Goal: Use online tool/utility

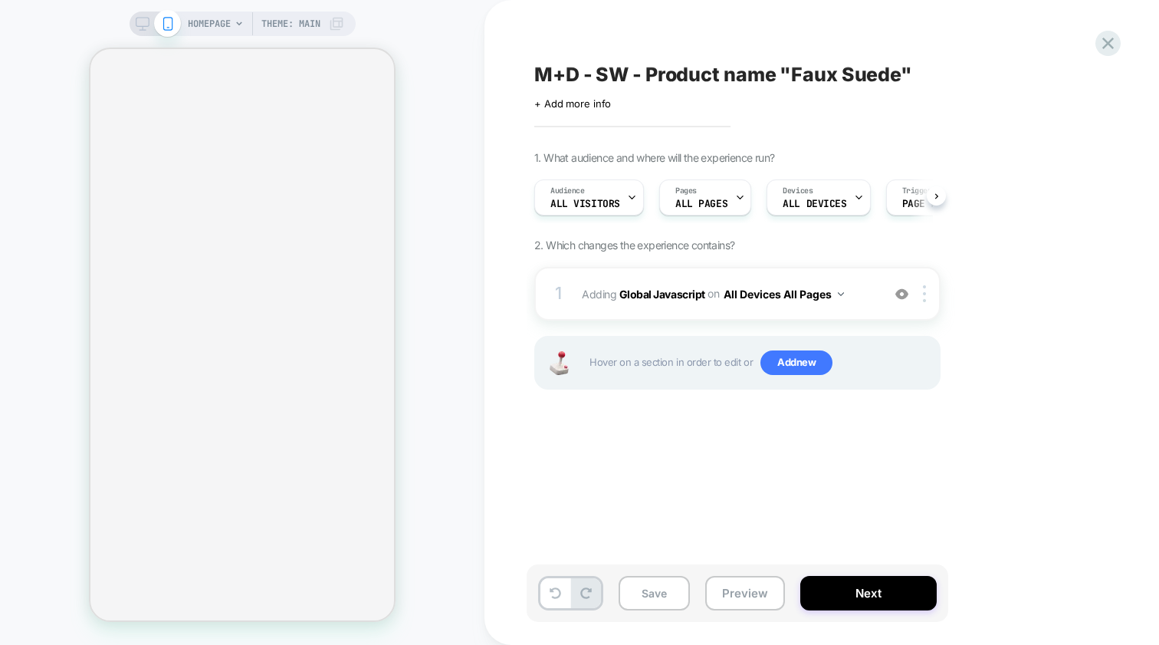
scroll to position [0, 1]
click at [629, 297] on b "Global Javascript" at bounding box center [662, 293] width 86 height 13
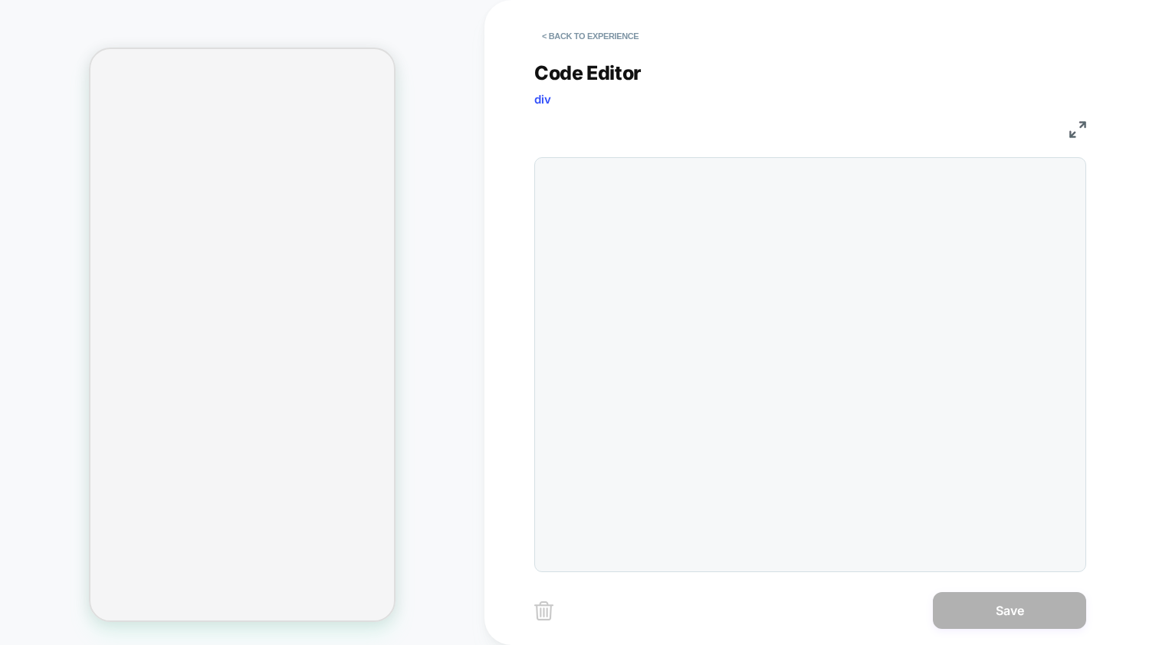
scroll to position [207, 0]
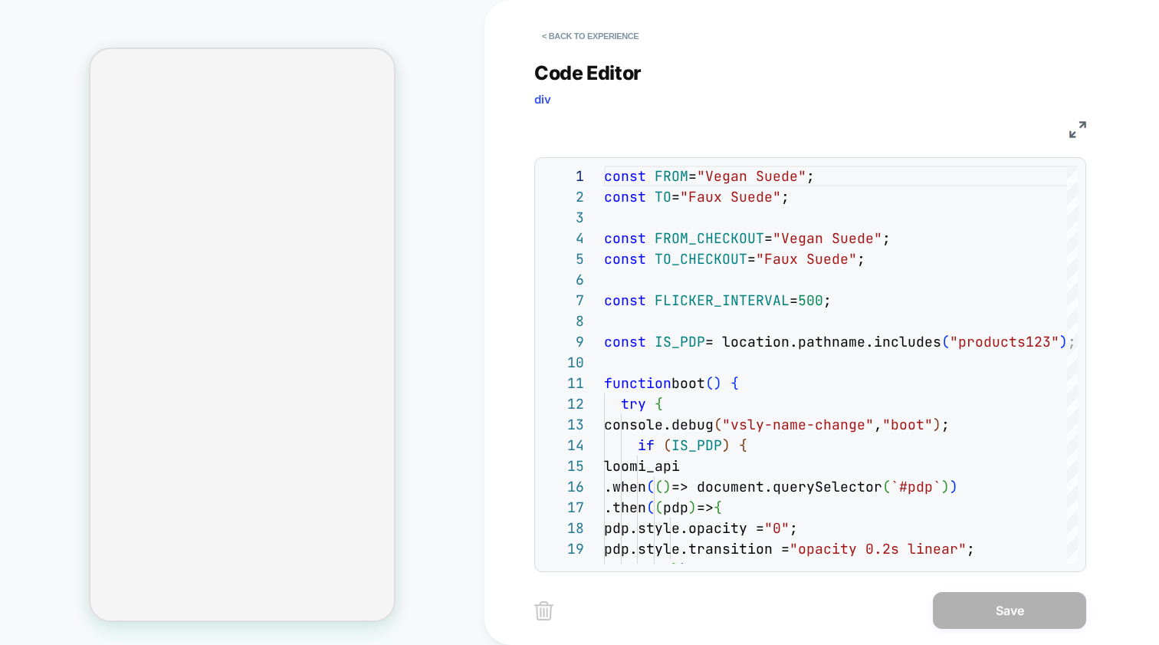
click at [1079, 133] on img at bounding box center [1077, 129] width 17 height 17
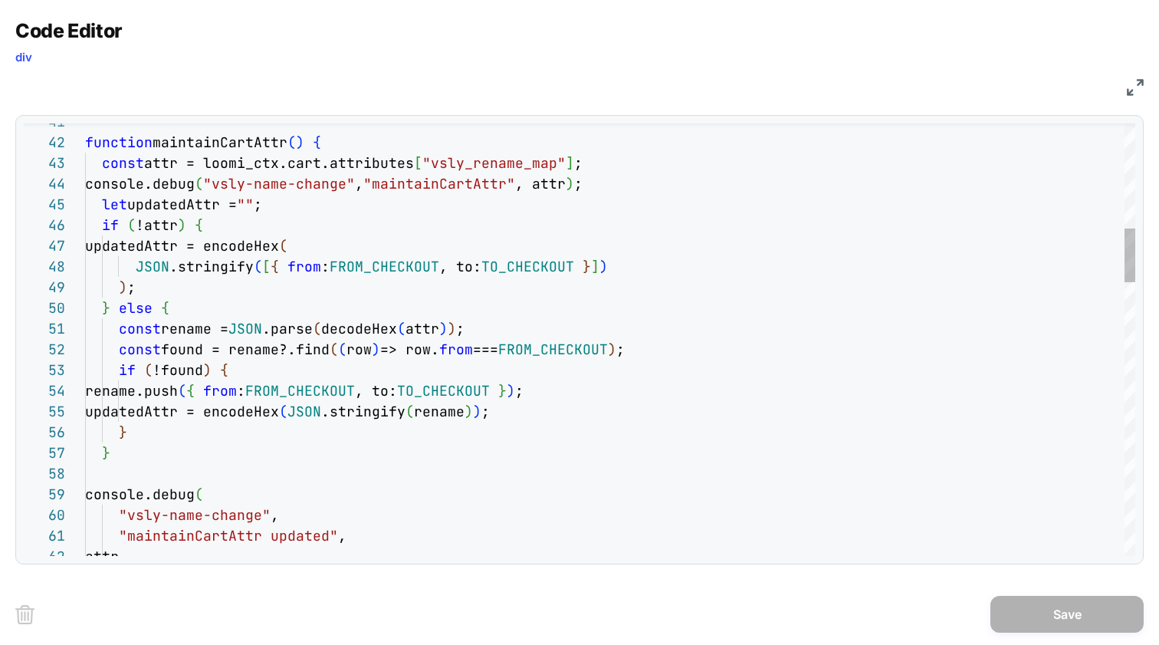
scroll to position [0, 0]
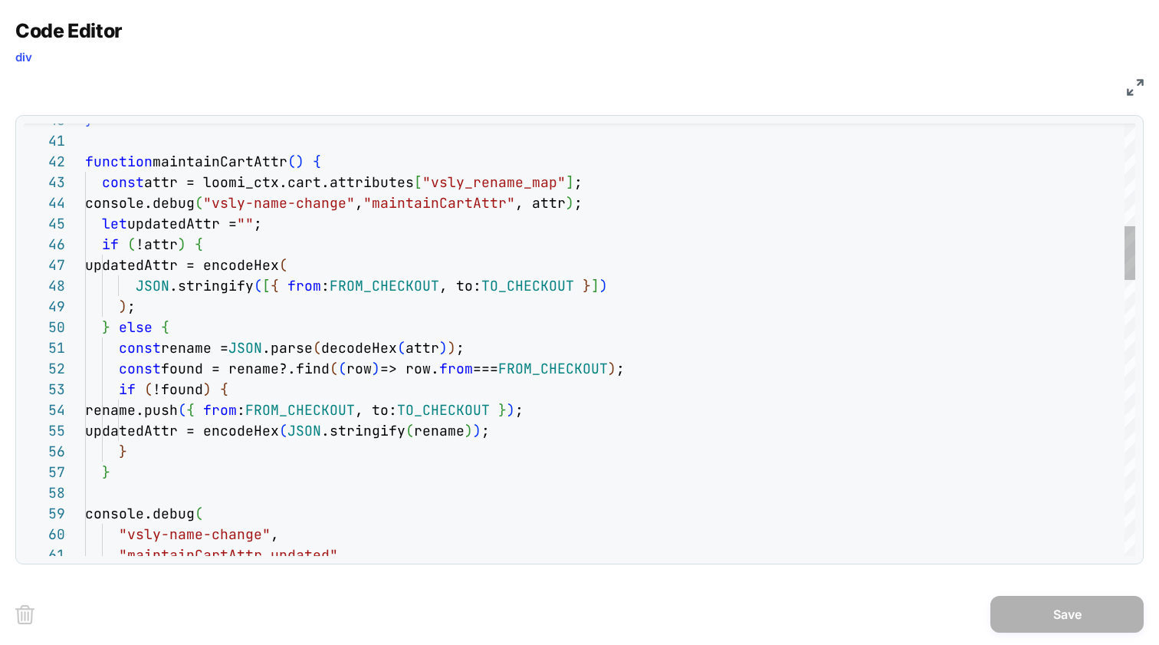
click at [489, 195] on span ""maintainCartAttr"" at bounding box center [439, 203] width 152 height 18
click at [298, 217] on div "let updatedAttr = "" ;" at bounding box center [610, 223] width 1050 height 21
click at [304, 207] on span ""vsly-name-change"" at bounding box center [279, 203] width 152 height 18
click at [355, 201] on span ""vsly-name-change"" at bounding box center [279, 203] width 152 height 18
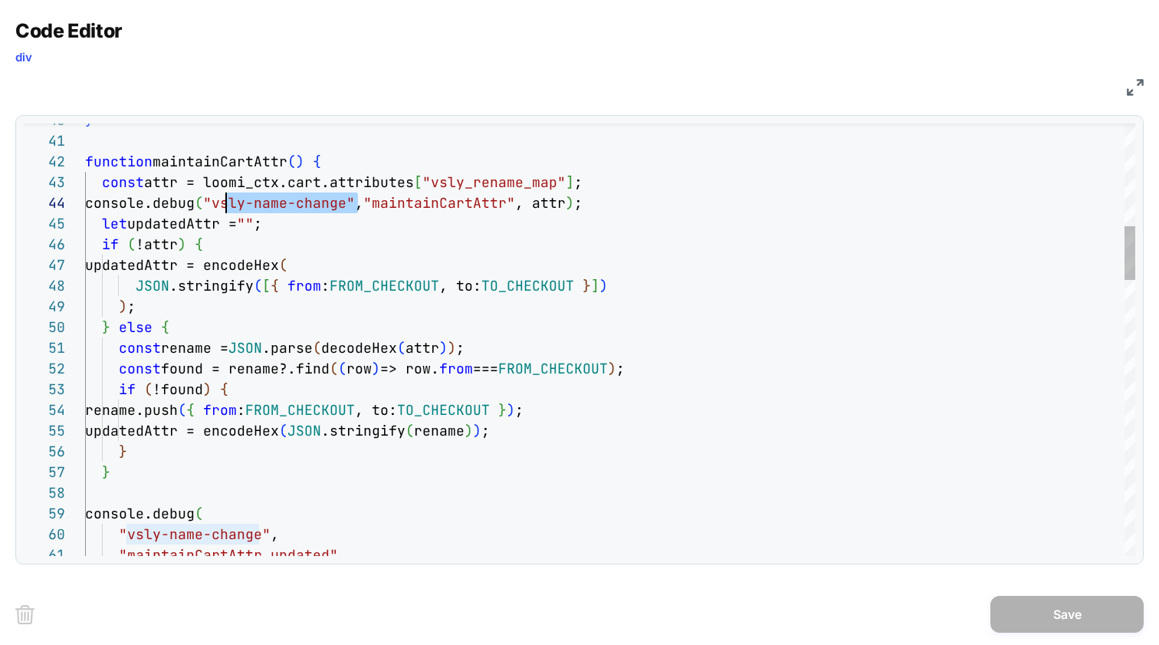
scroll to position [62, 141]
click at [470, 185] on span ""vsly_rename_map"" at bounding box center [493, 182] width 143 height 18
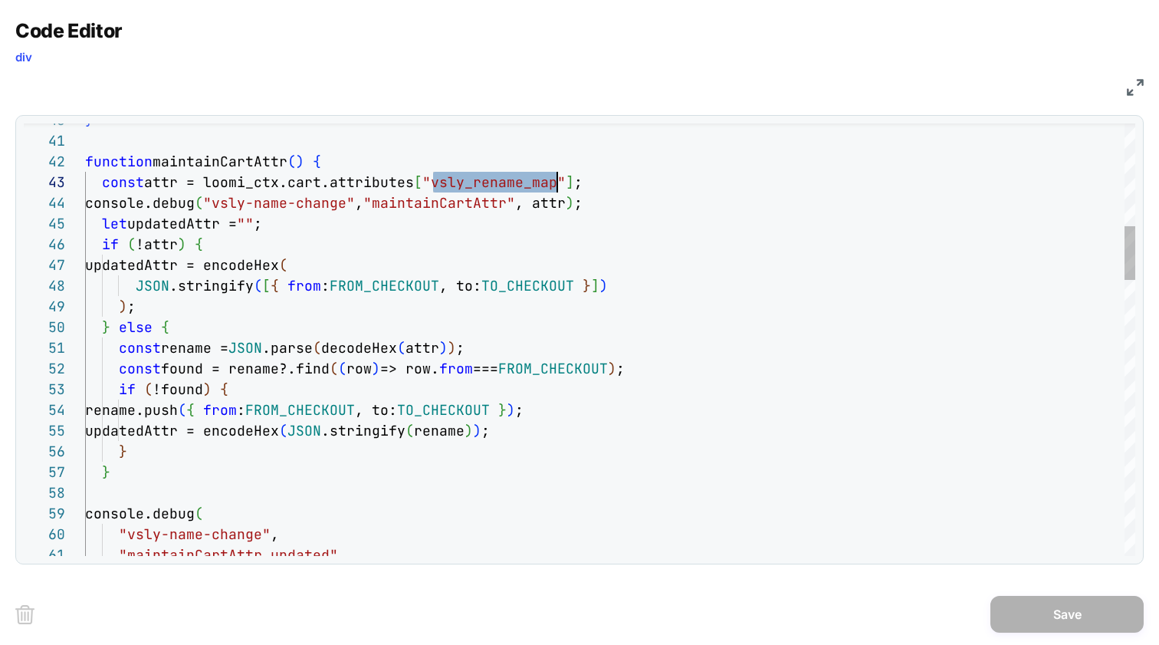
scroll to position [41, 472]
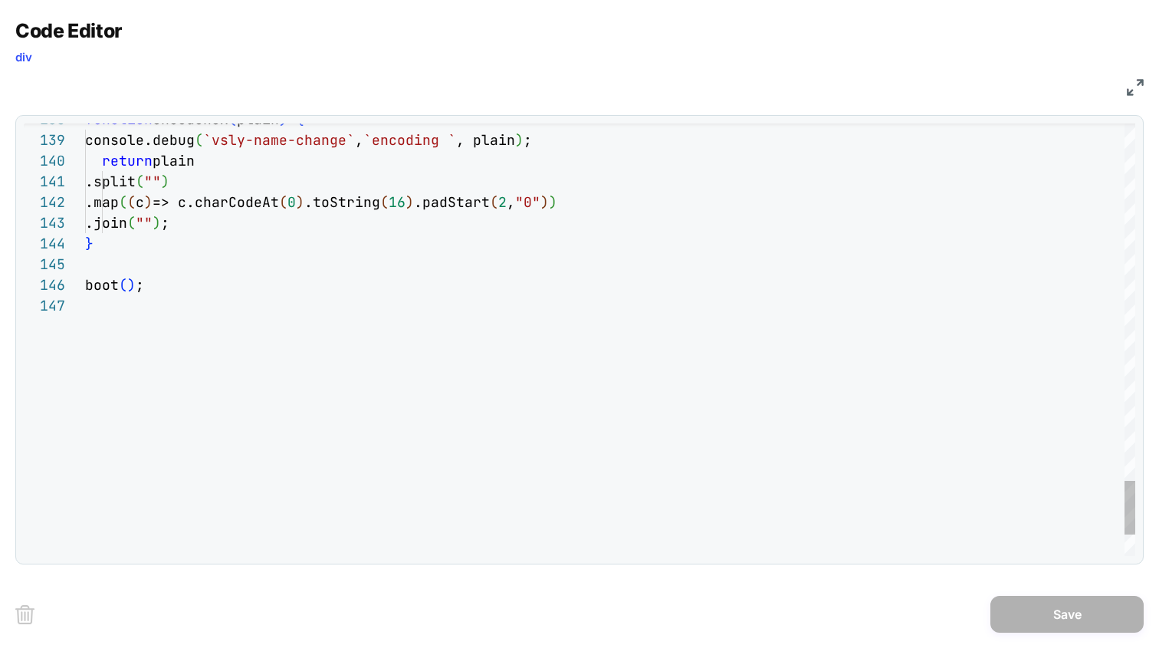
type textarea "**********"
click at [501, 274] on div at bounding box center [610, 264] width 1050 height 21
